Goal: Information Seeking & Learning: Understand process/instructions

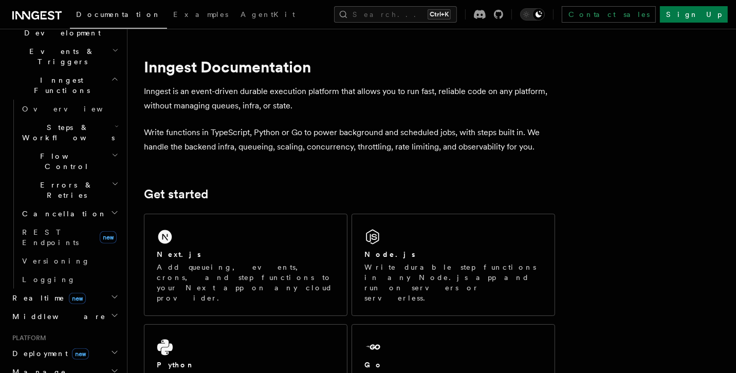
scroll to position [270, 0]
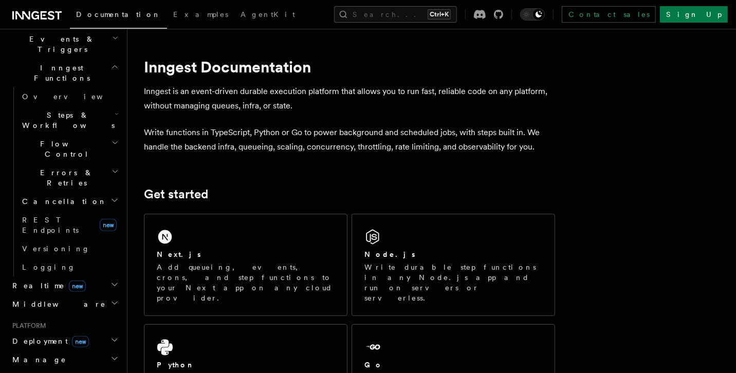
click at [26, 336] on span "Deployment new" at bounding box center [48, 341] width 81 height 10
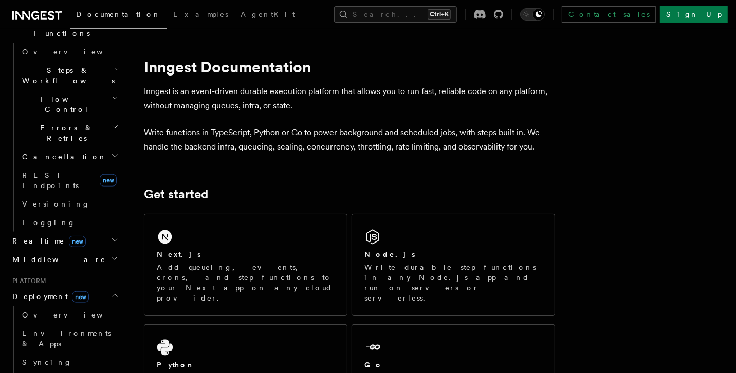
scroll to position [339, 0]
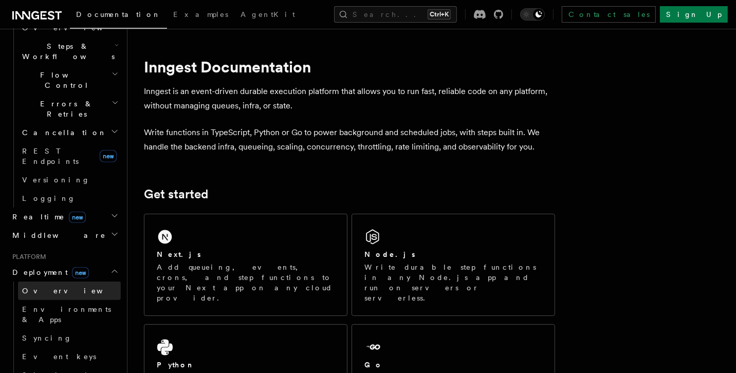
click at [53, 282] on link "Overview" at bounding box center [69, 291] width 103 height 19
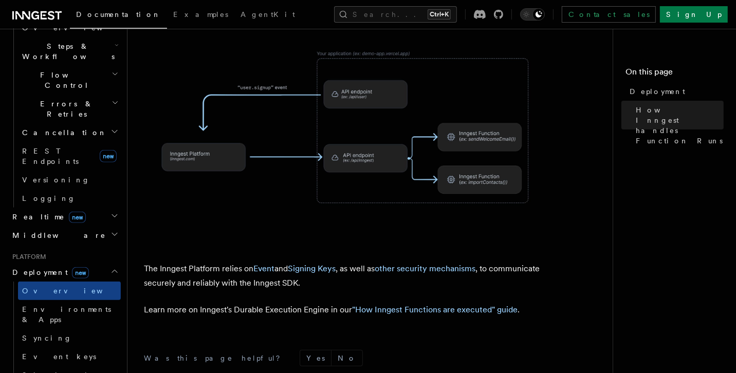
scroll to position [548, 0]
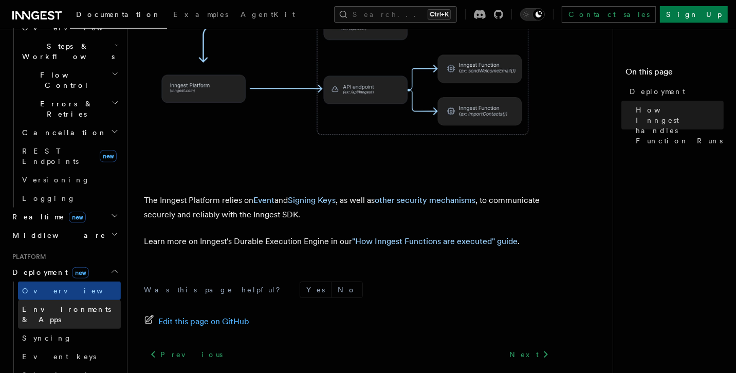
click at [67, 305] on span "Environments & Apps" at bounding box center [66, 314] width 89 height 19
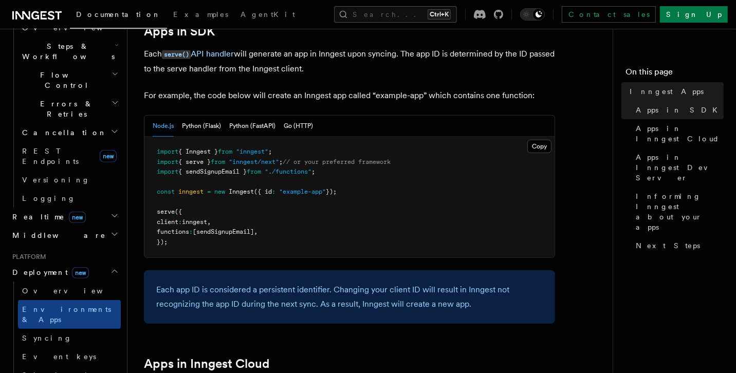
scroll to position [548, 0]
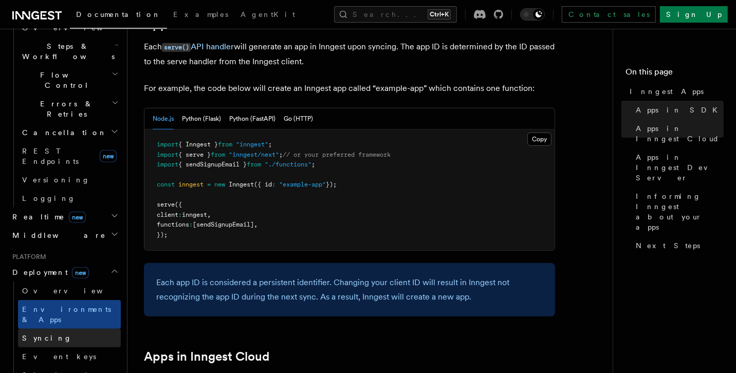
click at [59, 329] on link "Syncing" at bounding box center [69, 338] width 103 height 19
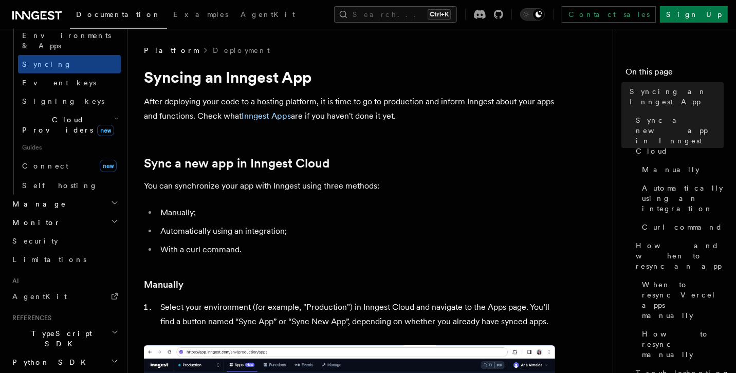
scroll to position [635, 0]
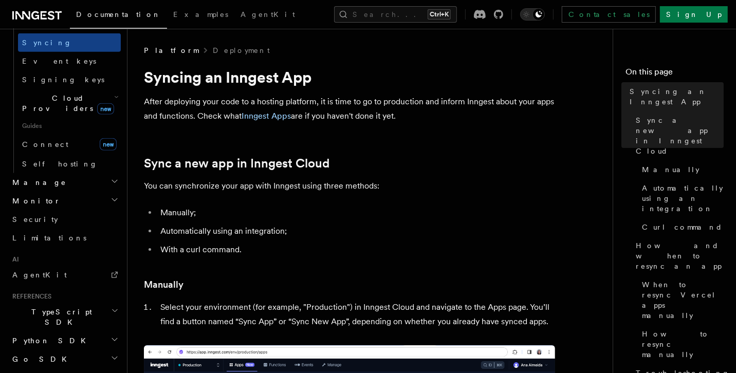
click at [111, 307] on icon "button" at bounding box center [115, 311] width 8 height 8
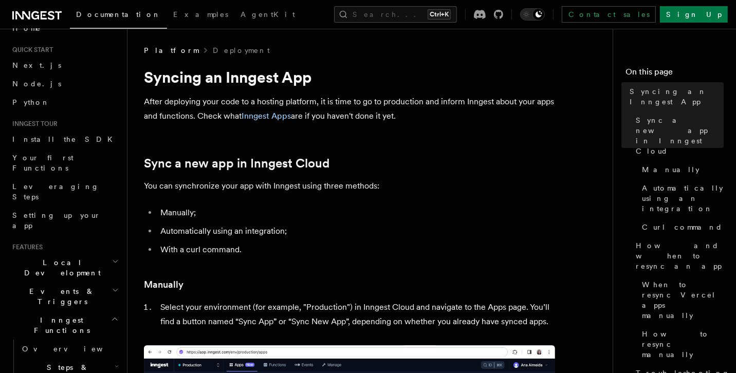
scroll to position [0, 0]
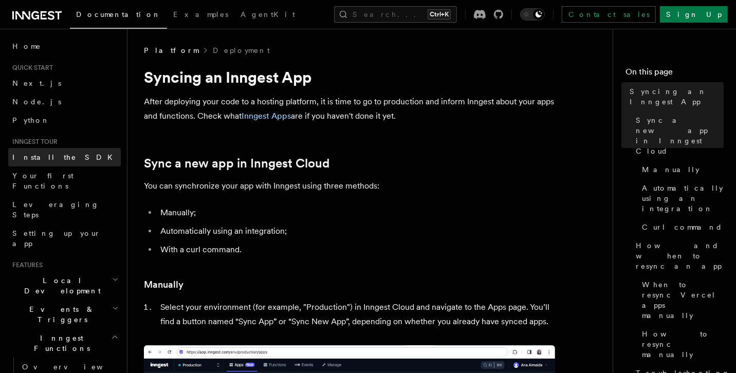
click at [63, 161] on link "Install the SDK" at bounding box center [64, 157] width 113 height 19
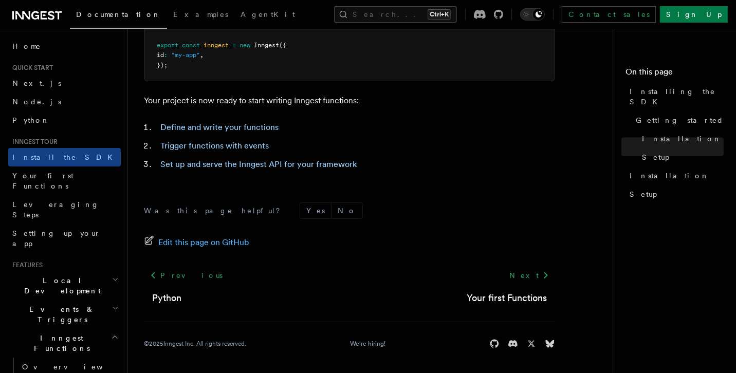
scroll to position [70, 0]
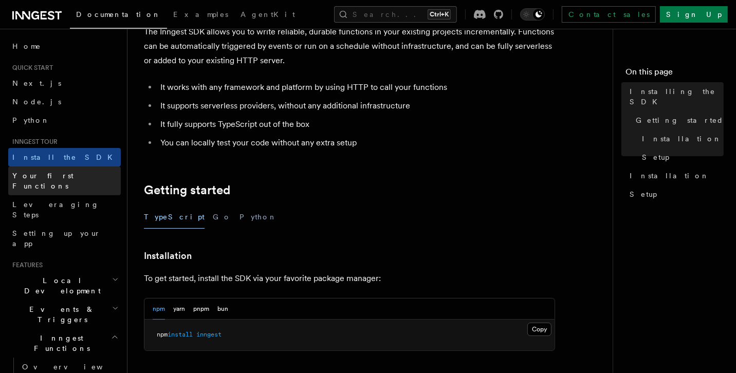
click at [75, 178] on link "Your first Functions" at bounding box center [64, 181] width 113 height 29
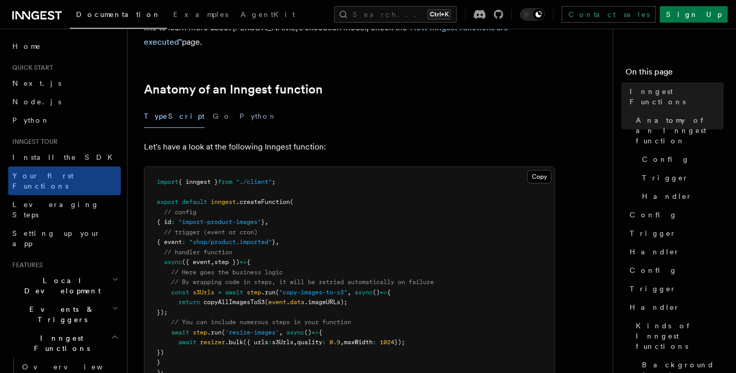
scroll to position [115, 0]
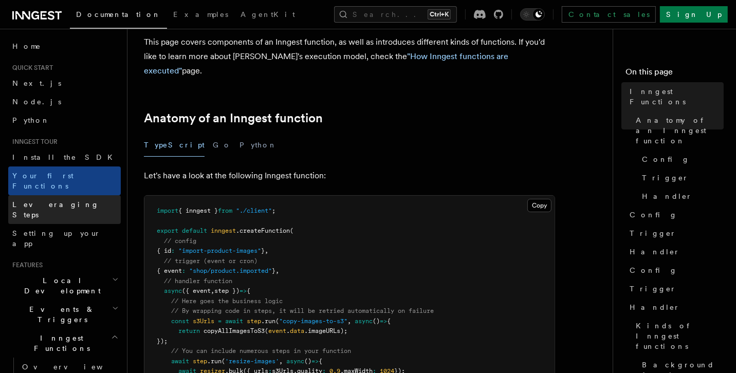
click at [62, 199] on span "Leveraging Steps" at bounding box center [66, 209] width 108 height 21
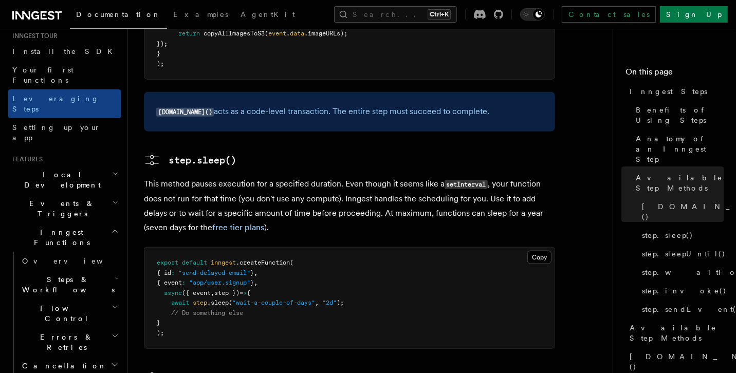
scroll to position [137, 0]
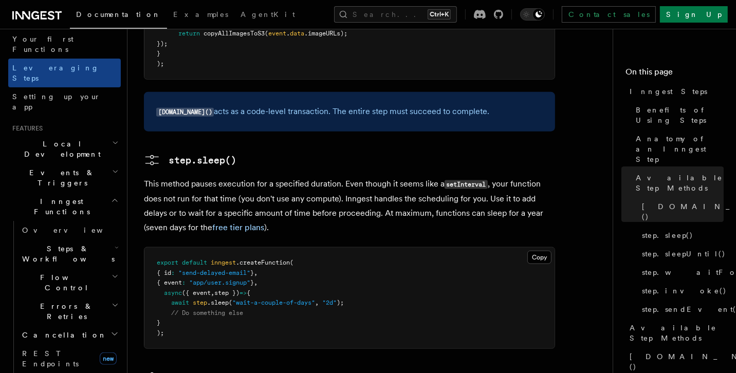
click at [111, 196] on icon "button" at bounding box center [115, 200] width 8 height 8
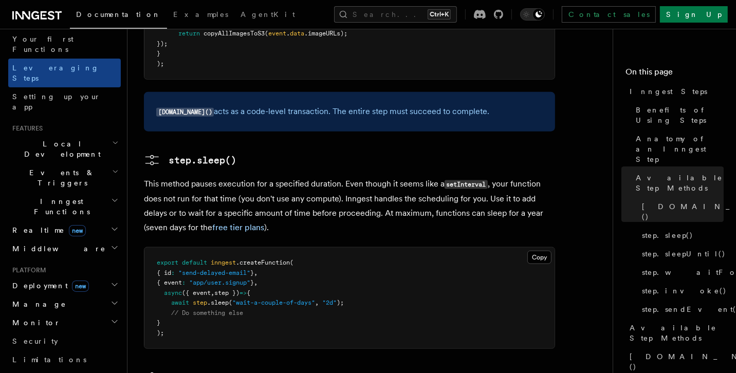
scroll to position [206, 0]
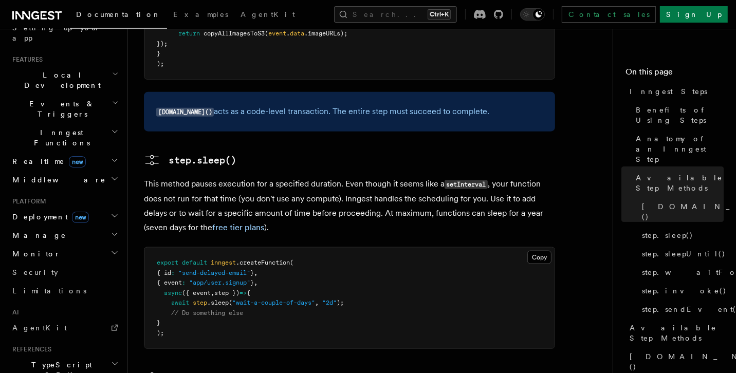
click at [111, 212] on icon "button" at bounding box center [115, 216] width 8 height 8
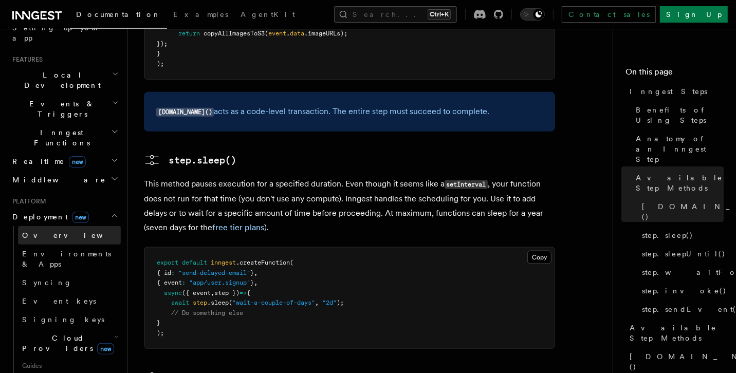
click at [85, 226] on link "Overview" at bounding box center [69, 235] width 103 height 19
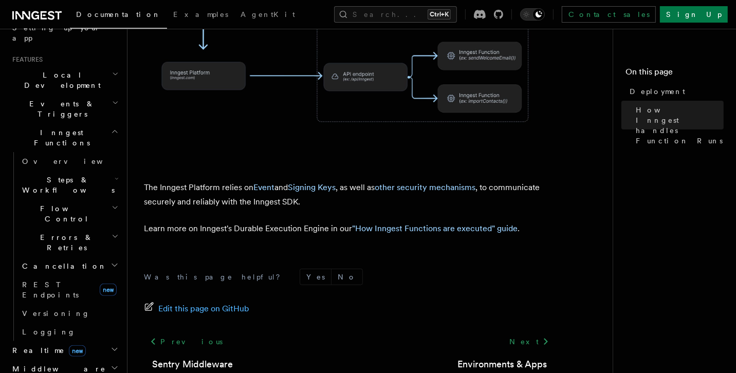
scroll to position [411, 0]
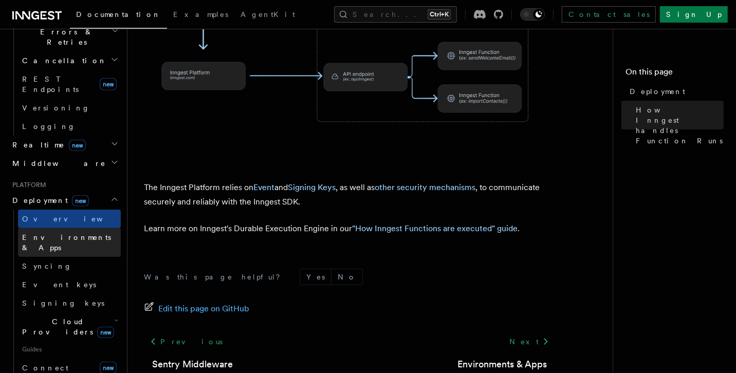
click at [60, 233] on span "Environments & Apps" at bounding box center [66, 242] width 89 height 19
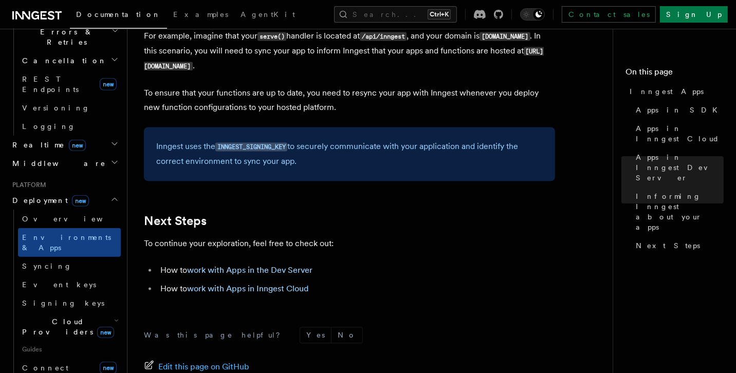
scroll to position [1613, 0]
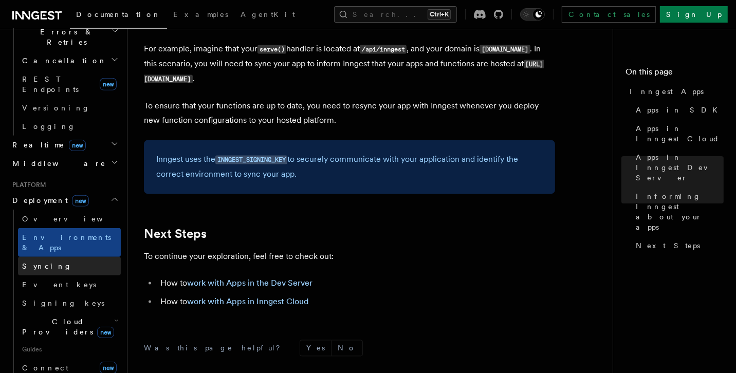
click at [63, 257] on link "Syncing" at bounding box center [69, 266] width 103 height 19
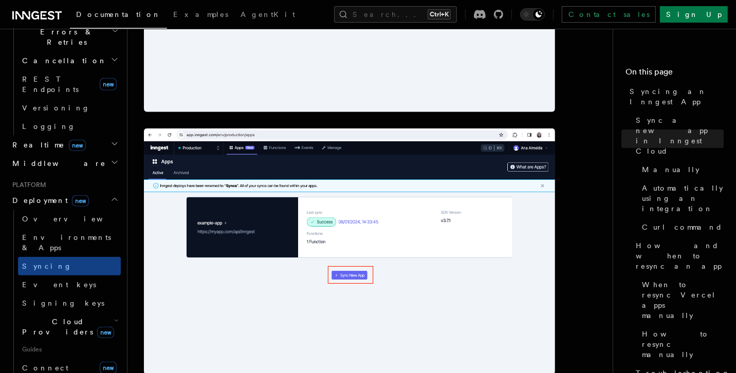
scroll to position [548, 0]
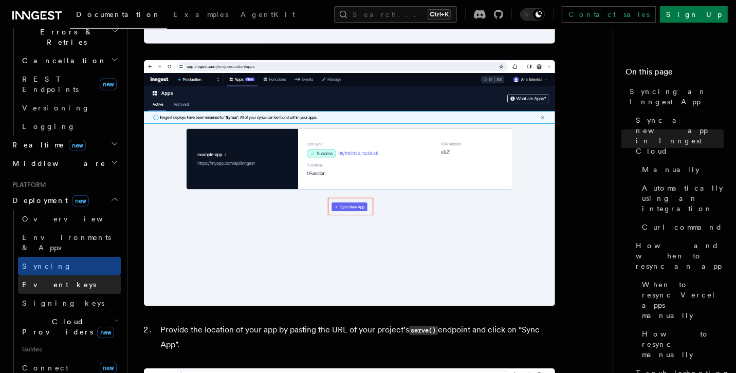
click at [40, 276] on link "Event keys" at bounding box center [69, 285] width 103 height 19
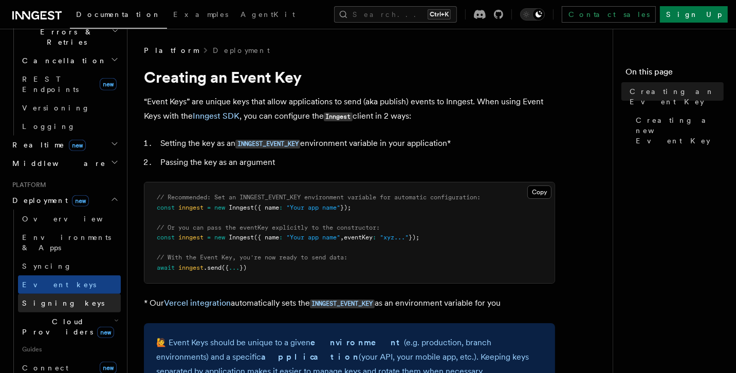
click at [49, 299] on span "Signing keys" at bounding box center [63, 303] width 82 height 8
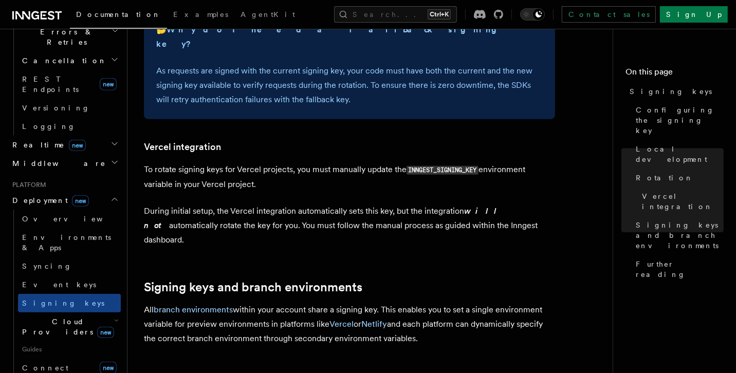
scroll to position [1165, 0]
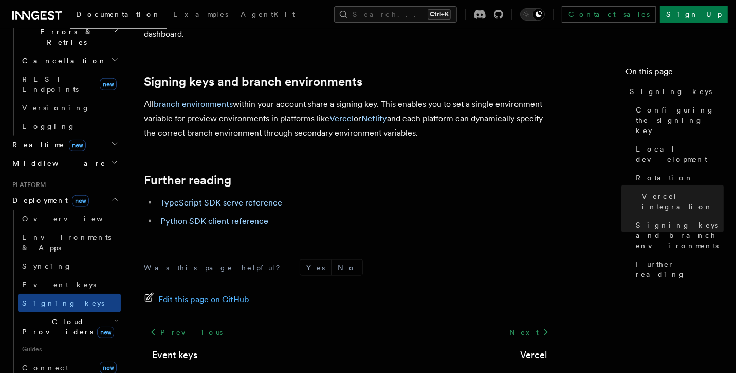
click at [50, 317] on span "Cloud Providers new" at bounding box center [66, 327] width 96 height 21
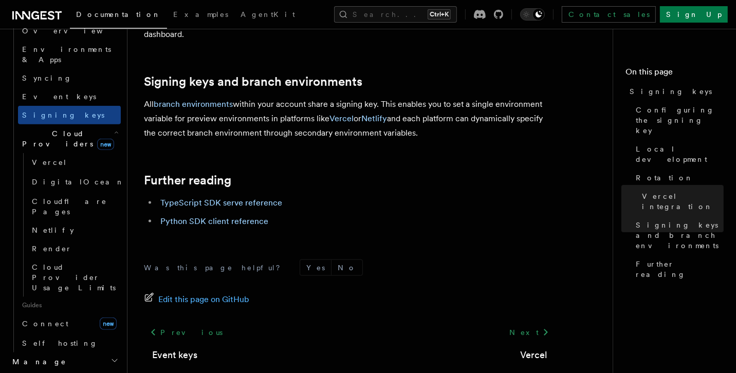
scroll to position [617, 0]
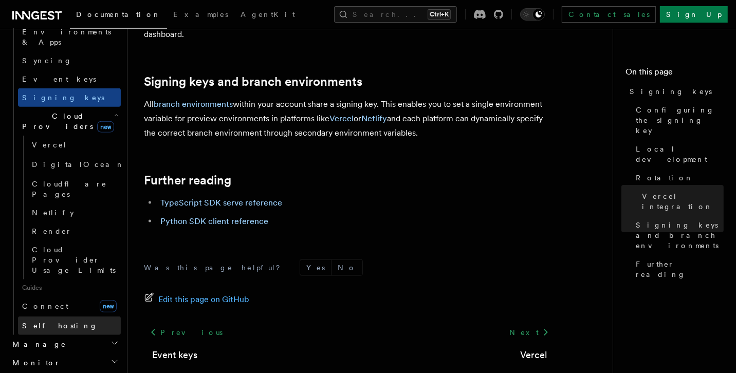
click at [61, 317] on link "Self hosting" at bounding box center [69, 326] width 103 height 19
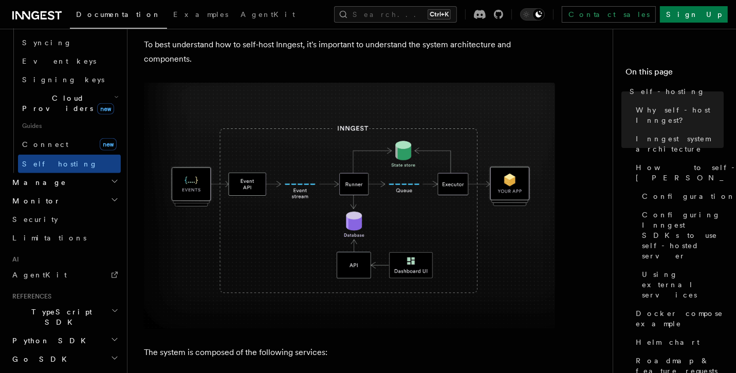
scroll to position [342, 0]
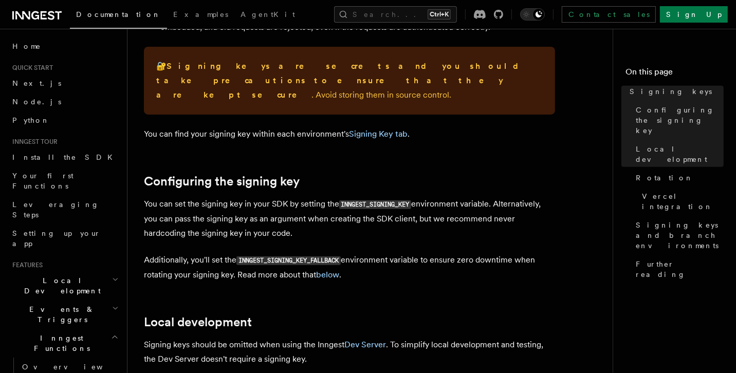
scroll to position [68, 0]
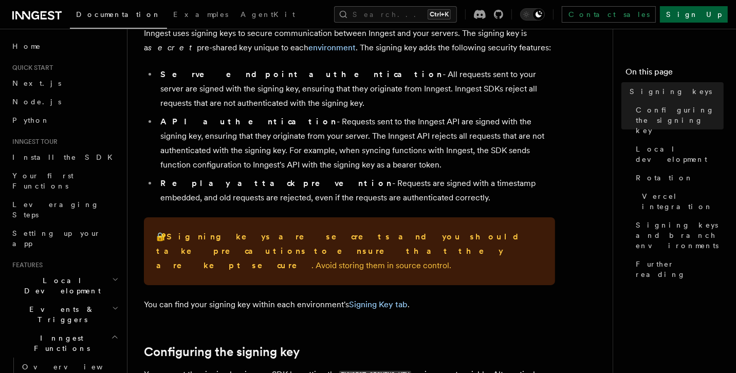
click at [712, 15] on link "Sign Up" at bounding box center [694, 14] width 68 height 16
